Goal: Information Seeking & Learning: Understand process/instructions

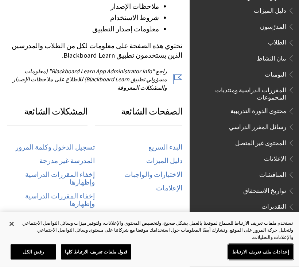
scroll to position [318, 0]
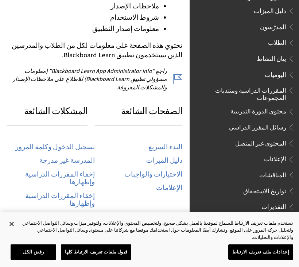
click at [75, 143] on link "تسجيل الدخول وكلمة المرور" at bounding box center [54, 147] width 79 height 8
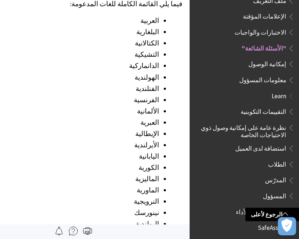
scroll to position [919, 0]
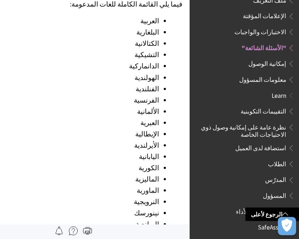
click at [281, 58] on span "إمكانية الوصول" at bounding box center [267, 63] width 38 height 10
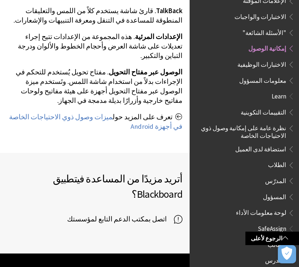
scroll to position [572, 0]
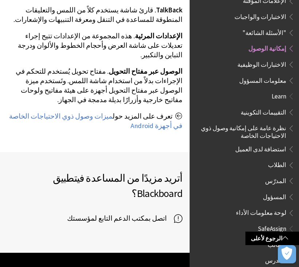
click at [283, 159] on span "الطلاب" at bounding box center [277, 164] width 18 height 10
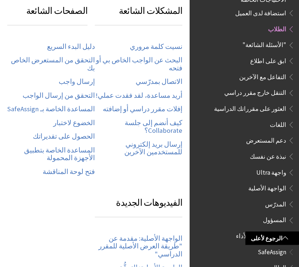
scroll to position [368, 0]
click at [165, 42] on link "نسيت كلمة مروري" at bounding box center [156, 46] width 52 height 8
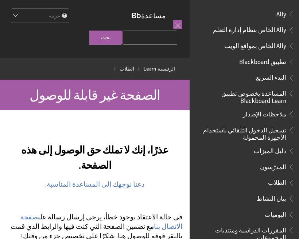
click at [115, 186] on link "دعنا نوجهك إلى المساعدة المناسبة." at bounding box center [94, 184] width 99 height 9
